Goal: Transaction & Acquisition: Purchase product/service

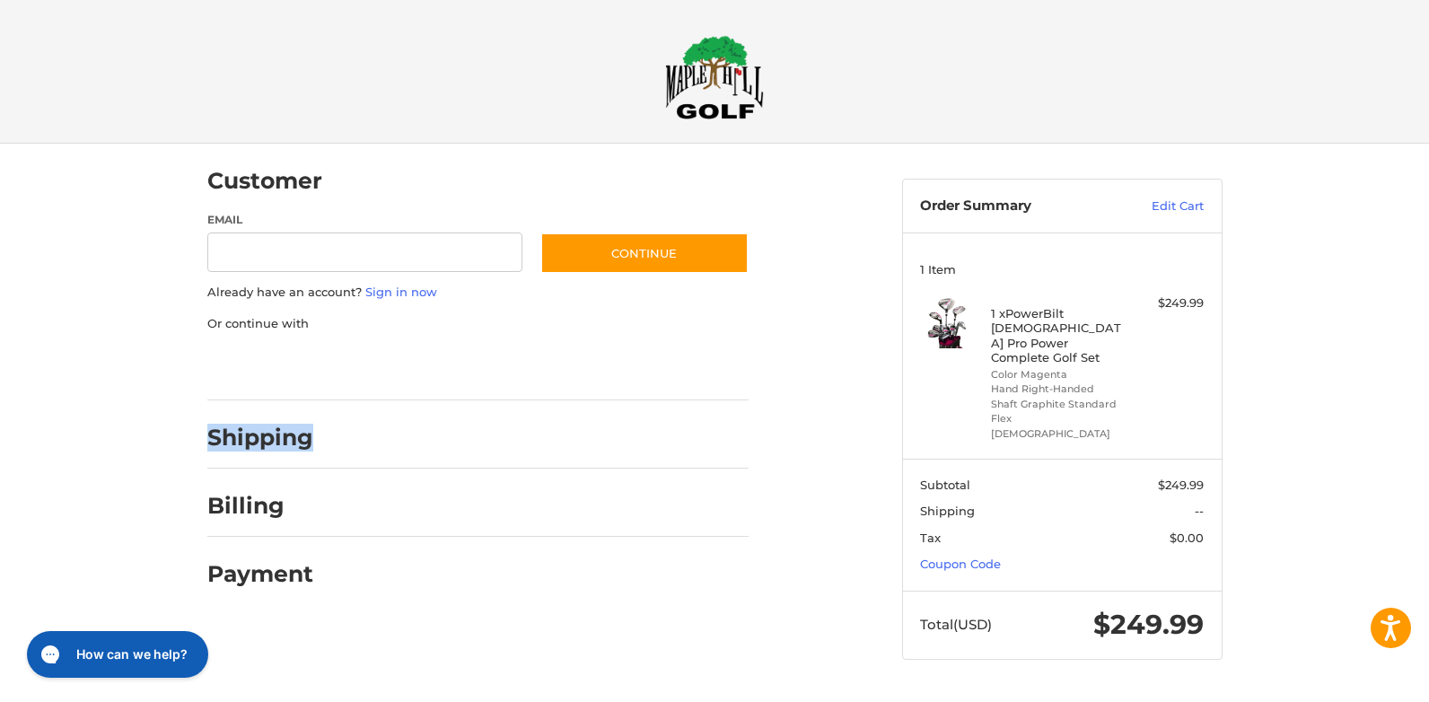
drag, startPoint x: 326, startPoint y: 441, endPoint x: 147, endPoint y: 445, distance: 178.7
click at [147, 445] on div "Customer Guest Customer Email Subscribe to our newsletter. Continue Already hav…" at bounding box center [714, 419] width 1429 height 550
drag, startPoint x: 294, startPoint y: 509, endPoint x: 206, endPoint y: 504, distance: 88.1
click at [206, 504] on div "Customer Guest Customer Email Subscribe to our newsletter. Continue Already hav…" at bounding box center [541, 374] width 695 height 461
drag, startPoint x: 206, startPoint y: 504, endPoint x: 195, endPoint y: 441, distance: 63.8
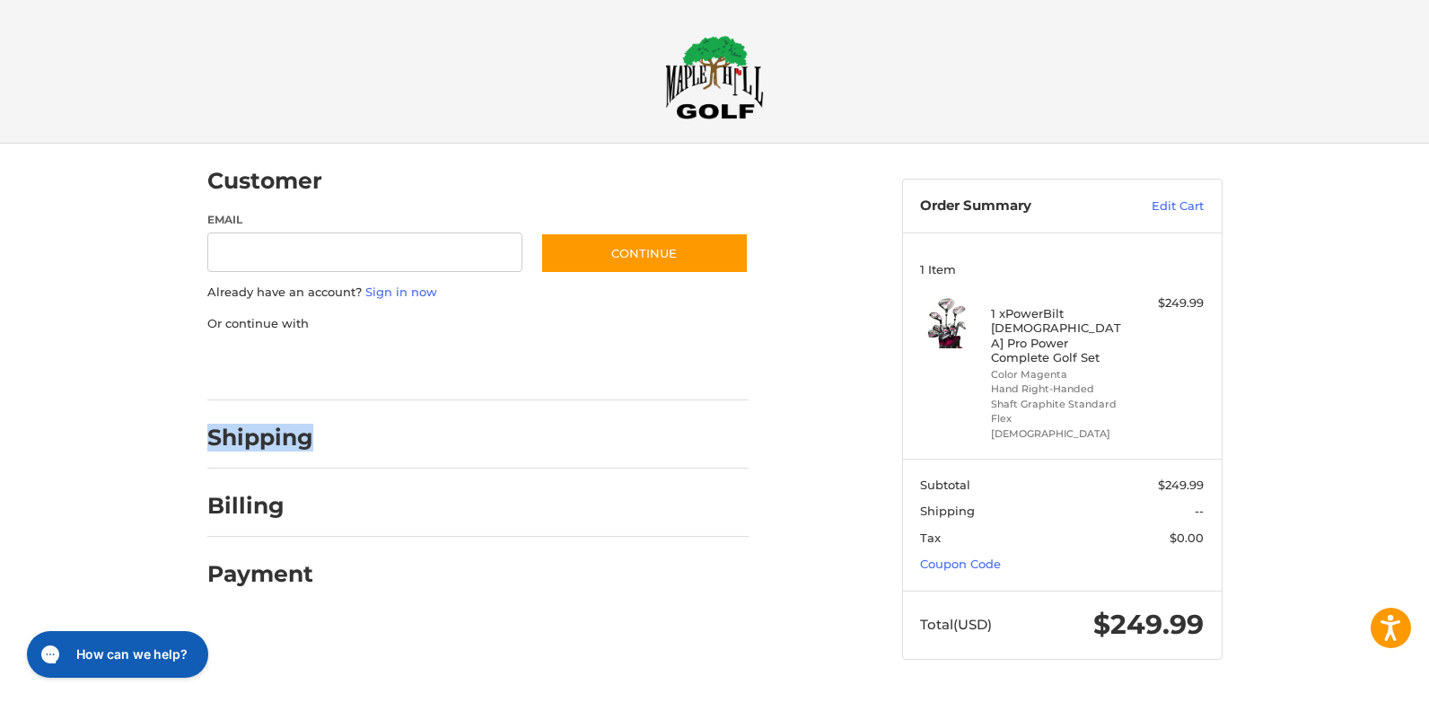
click at [195, 441] on div "Customer Guest Customer Email Subscribe to our newsletter. Continue Already hav…" at bounding box center [541, 374] width 695 height 461
drag, startPoint x: 195, startPoint y: 441, endPoint x: 170, endPoint y: 486, distance: 51.4
click at [170, 486] on div "Customer Guest Customer Email Subscribe to our newsletter. Continue Already hav…" at bounding box center [714, 419] width 1429 height 550
drag, startPoint x: 815, startPoint y: 368, endPoint x: 824, endPoint y: 372, distance: 9.7
